Goal: Task Accomplishment & Management: Complete application form

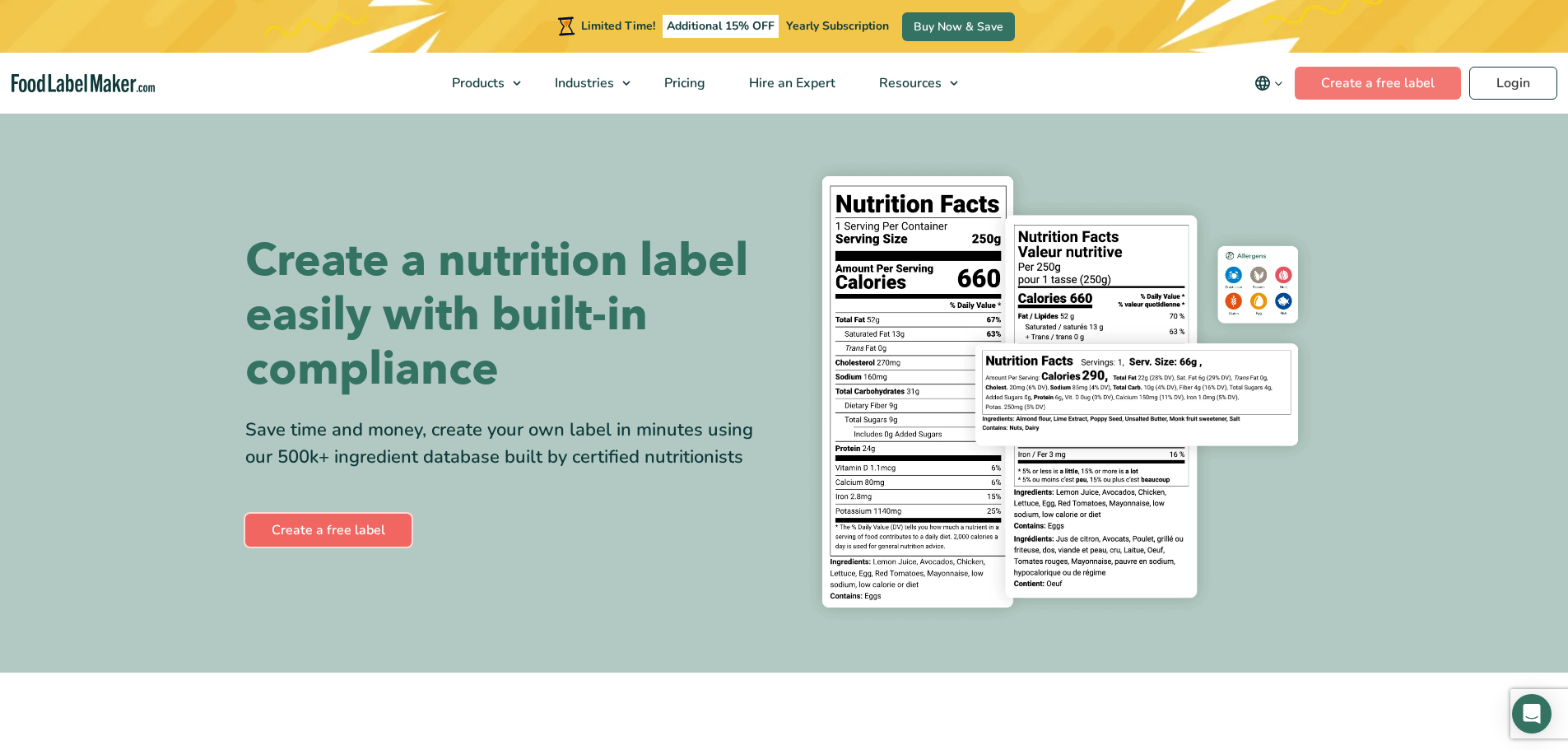
click at [346, 536] on link "Create a free label" at bounding box center [329, 530] width 167 height 33
